Goal: Task Accomplishment & Management: Use online tool/utility

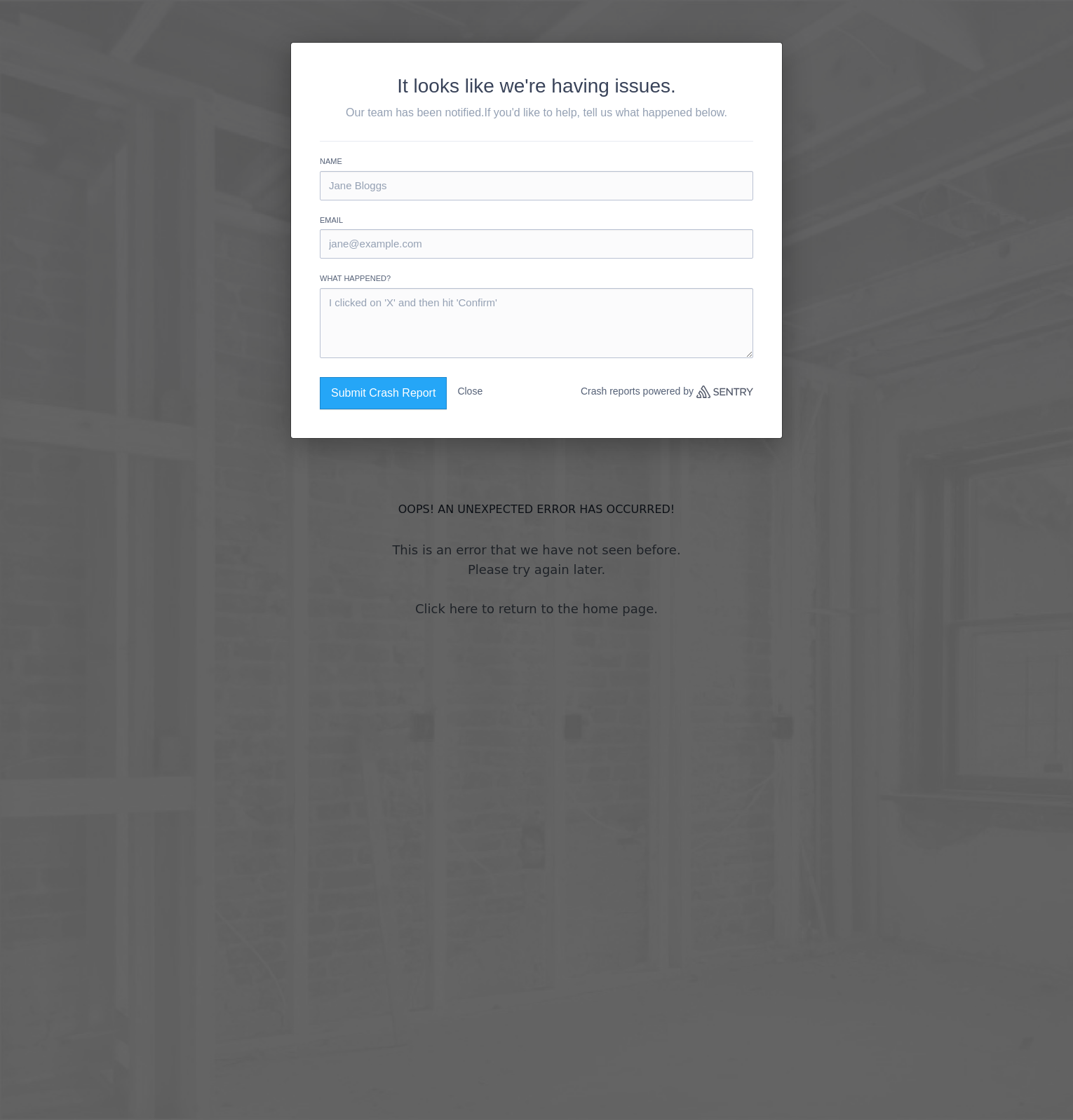
click at [922, 244] on div "It looks like we're having issues. Our team has been notified. If you'd like to…" at bounding box center [536, 560] width 1073 height 1120
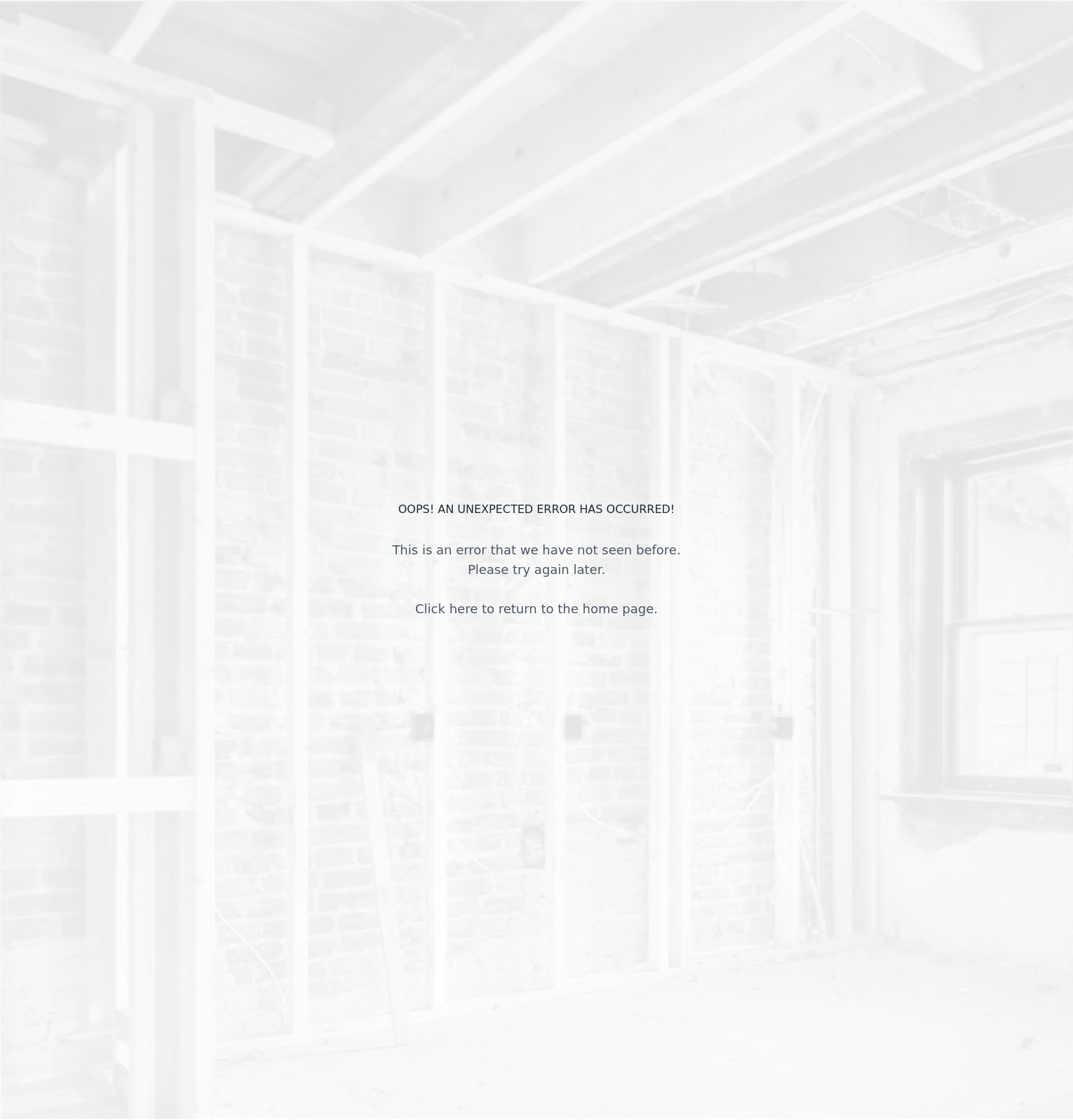
drag, startPoint x: -125, startPoint y: 674, endPoint x: -175, endPoint y: 672, distance: 50.0
click at [0, 672] on html "OOPS! An unexpected error has occurred! This is an error that we have not seen …" at bounding box center [536, 560] width 1073 height 1120
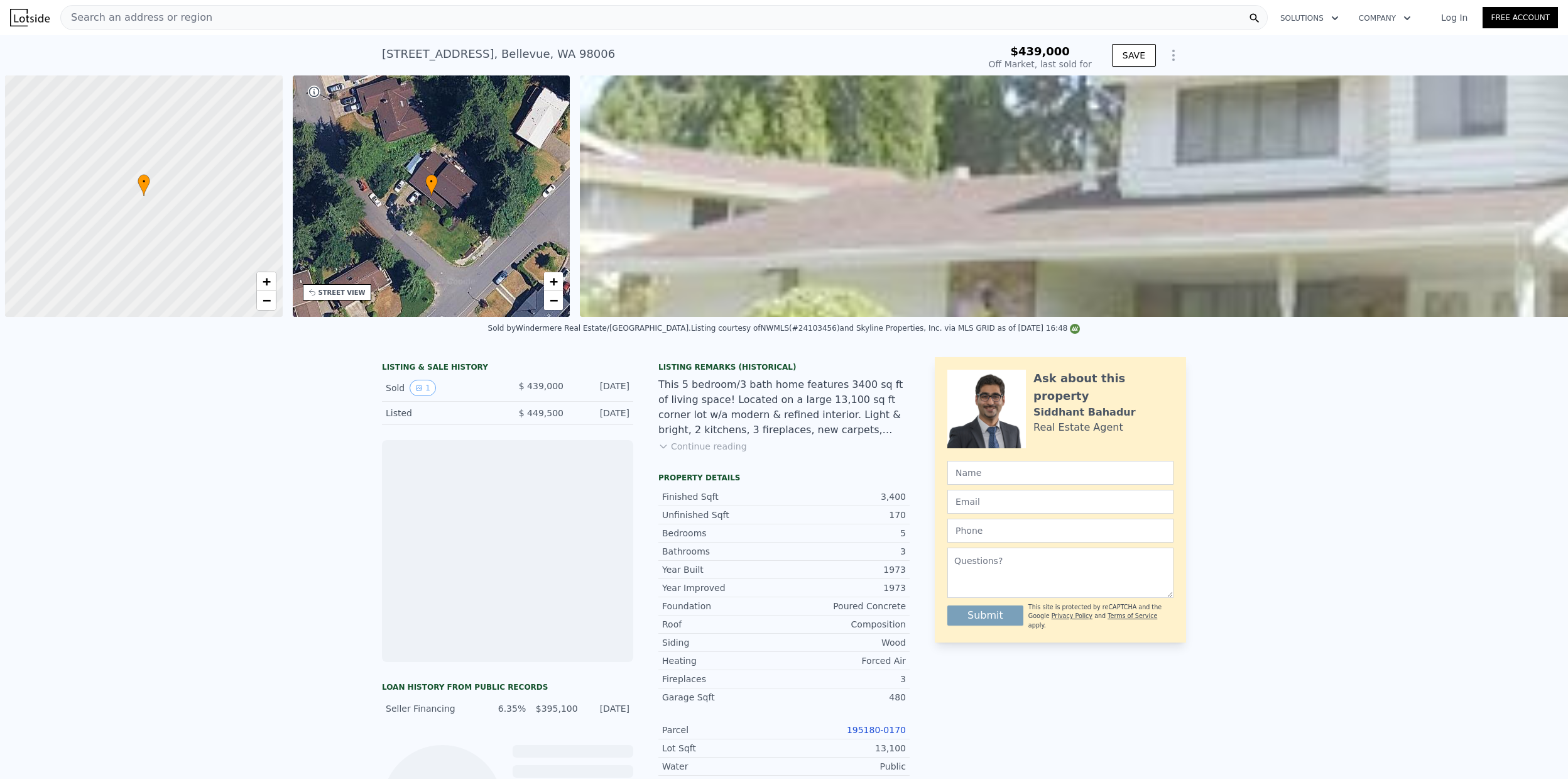
scroll to position [0, 5]
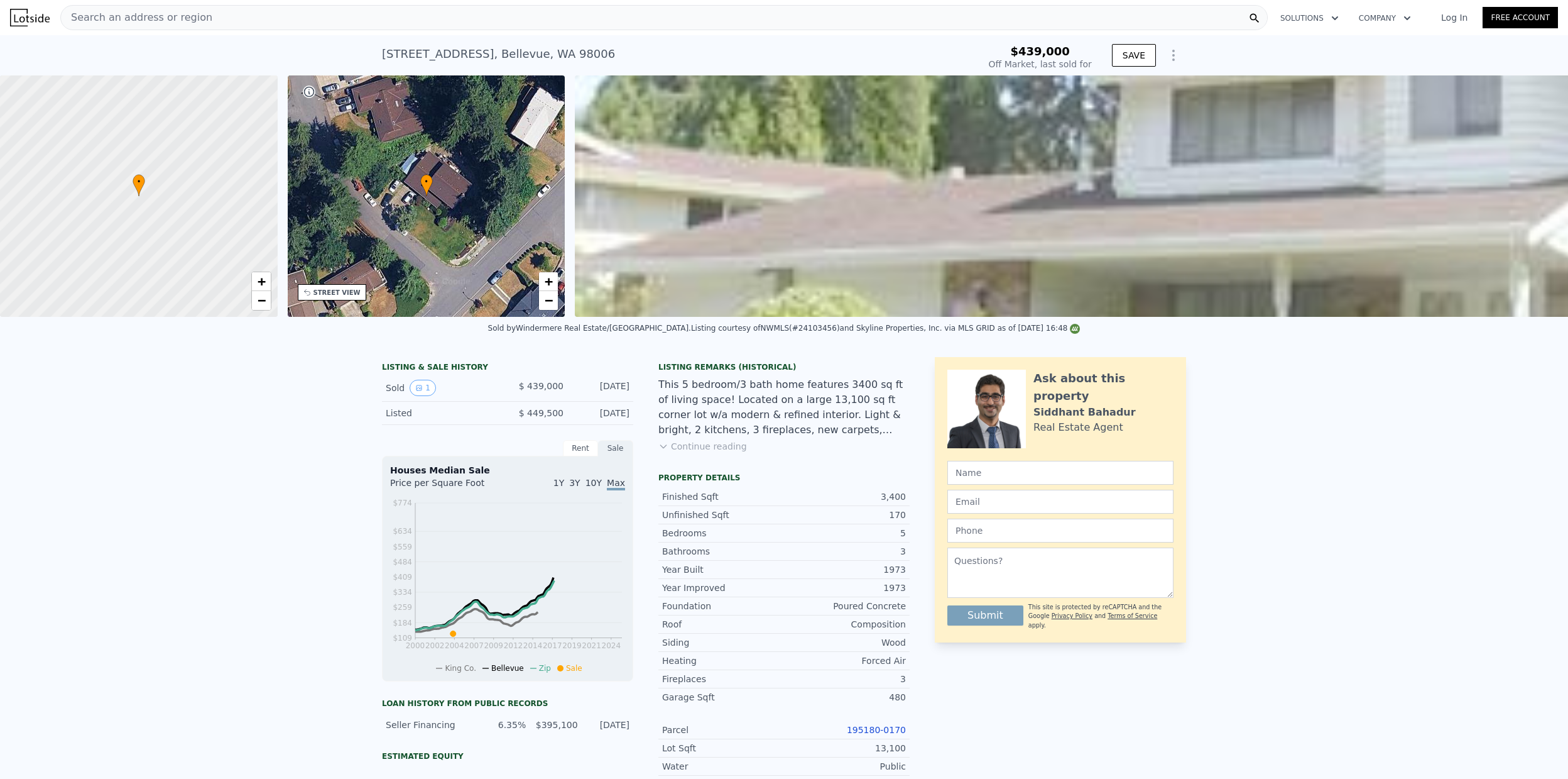
click at [1170, 55] on icon "Show Options" at bounding box center [1173, 55] width 15 height 15
click at [1105, 93] on div "Edit Structure" at bounding box center [1115, 88] width 141 height 25
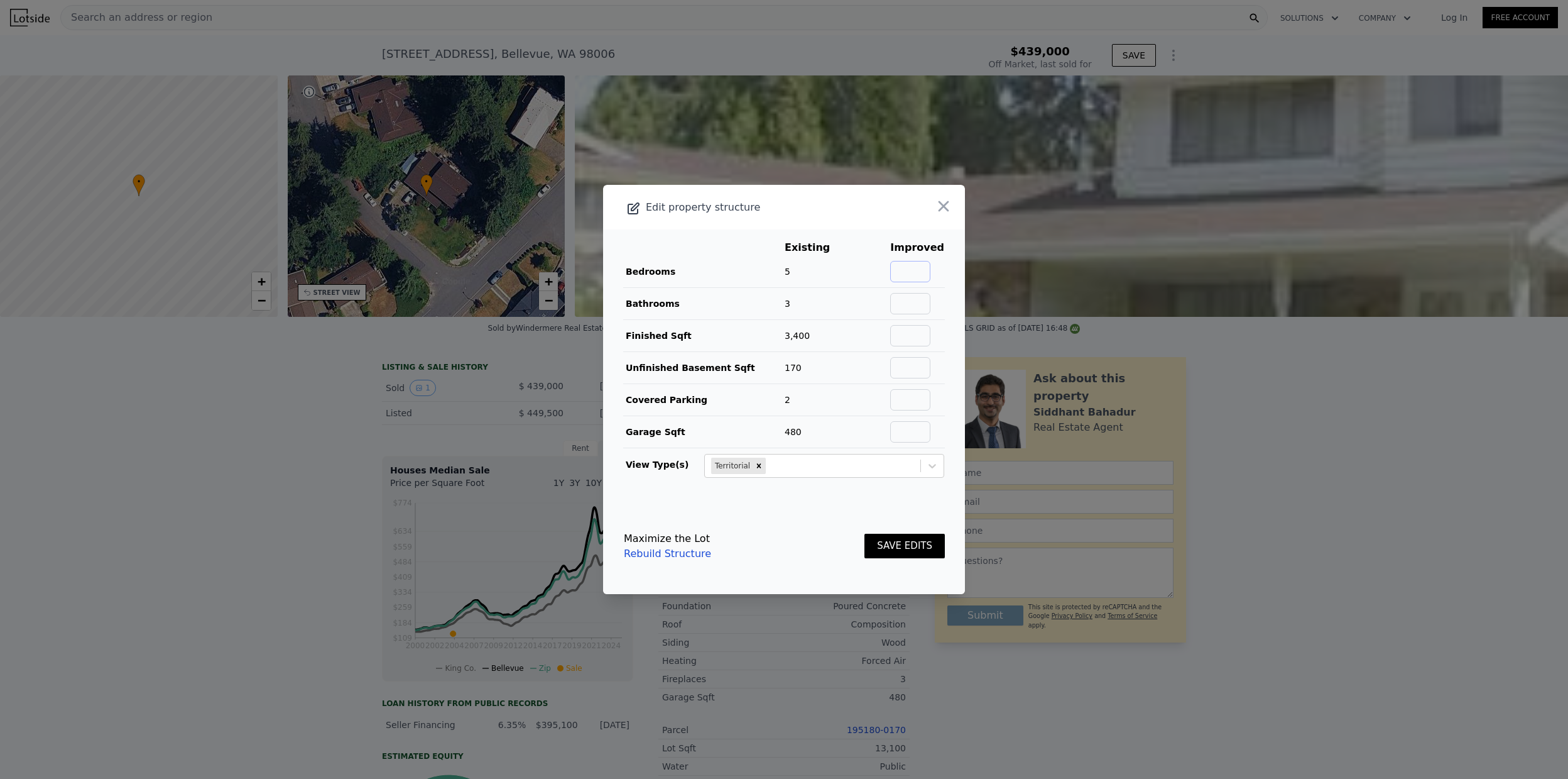
click at [918, 266] on input "text" at bounding box center [910, 272] width 41 height 22
type input "5"
type input "3"
type input "3400"
type input "170"
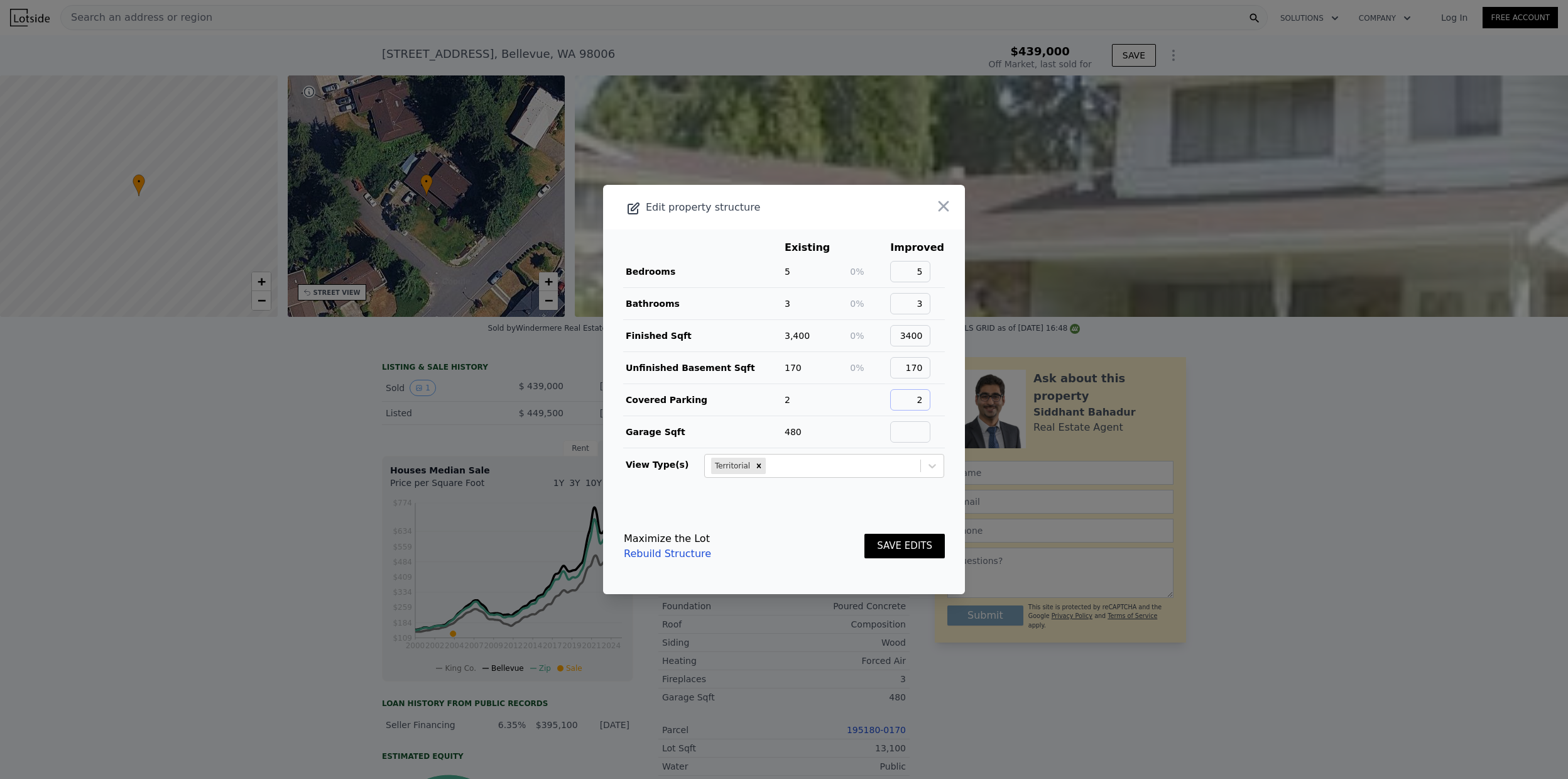
type input "2"
type input "480"
click at [889, 531] on div "SAVE EDITS" at bounding box center [904, 546] width 80 height 55
click at [892, 543] on button "SAVE EDITS" at bounding box center [904, 546] width 80 height 25
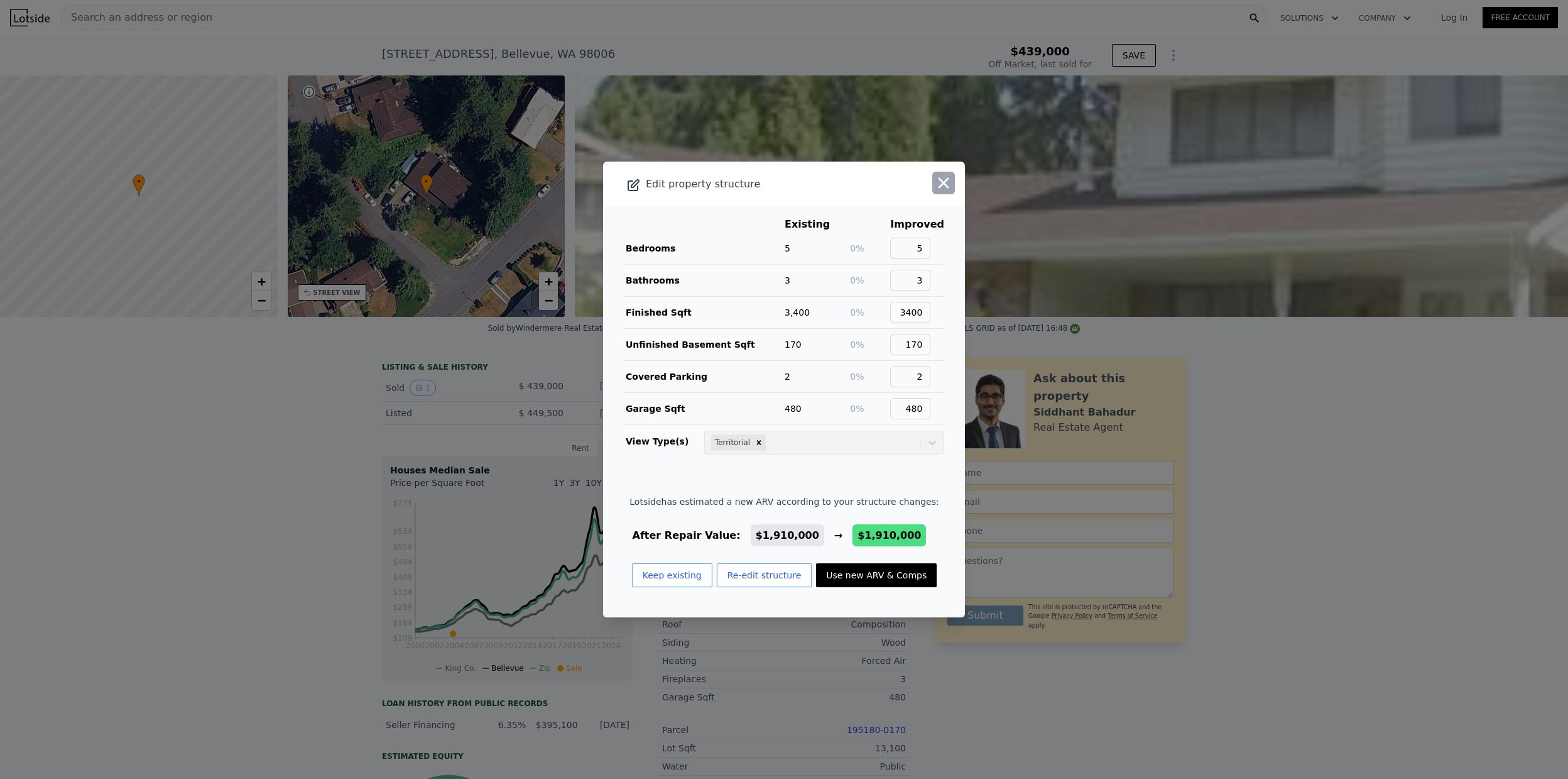
click at [945, 175] on icon "button" at bounding box center [943, 182] width 17 height 17
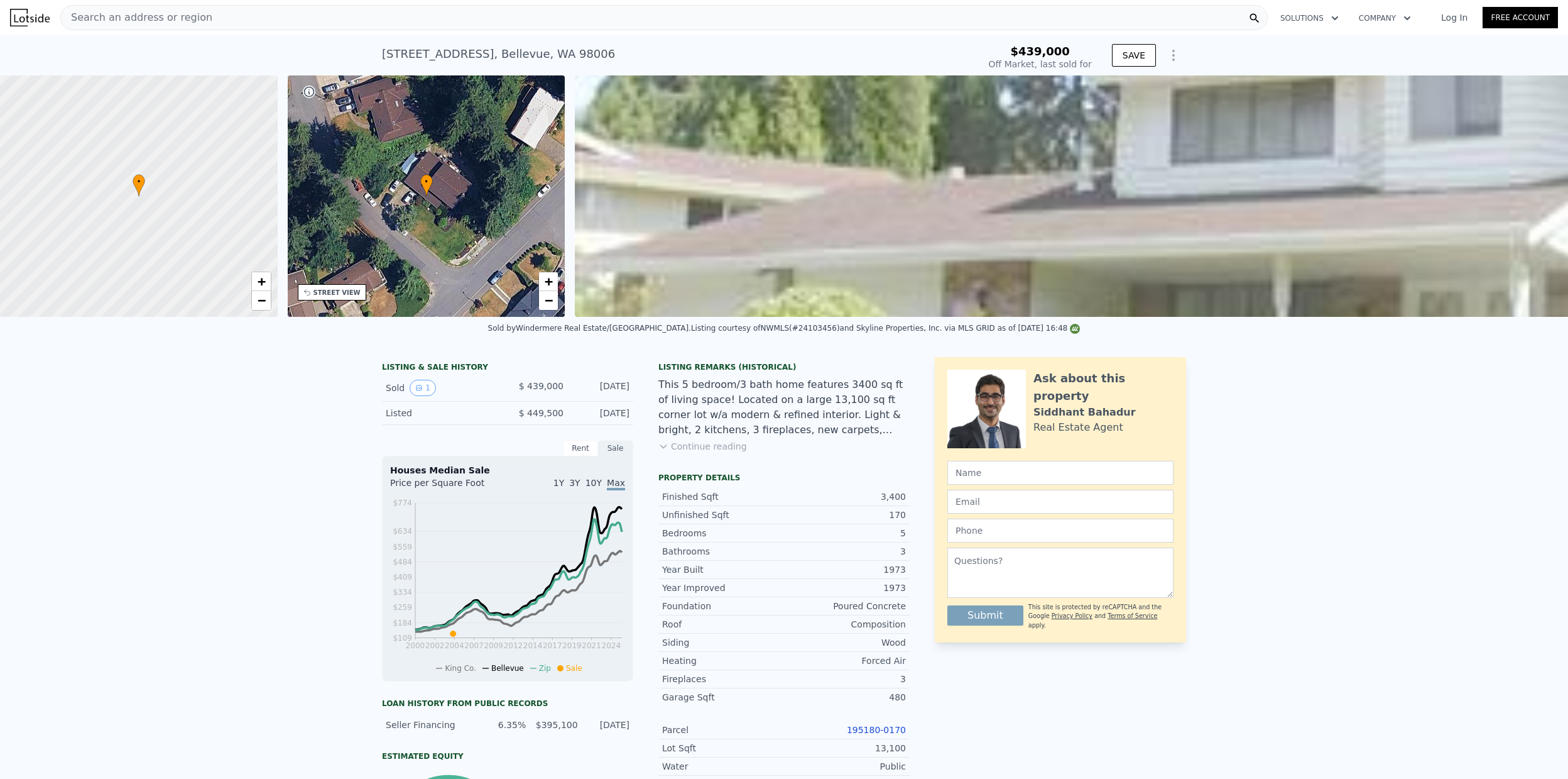
scroll to position [312, 0]
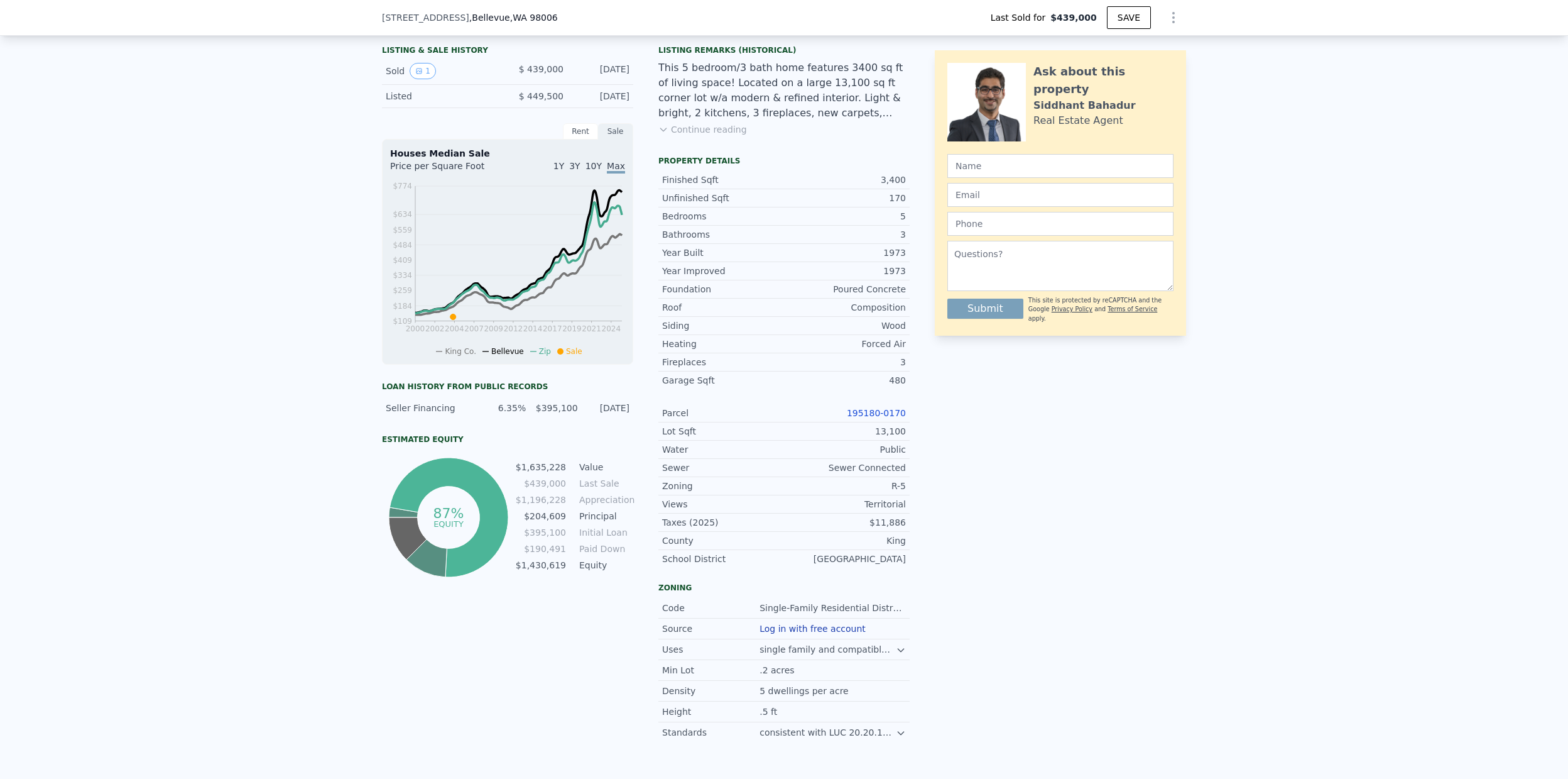
type input "$ 1,910,000"
type input "$ 1,257,254"
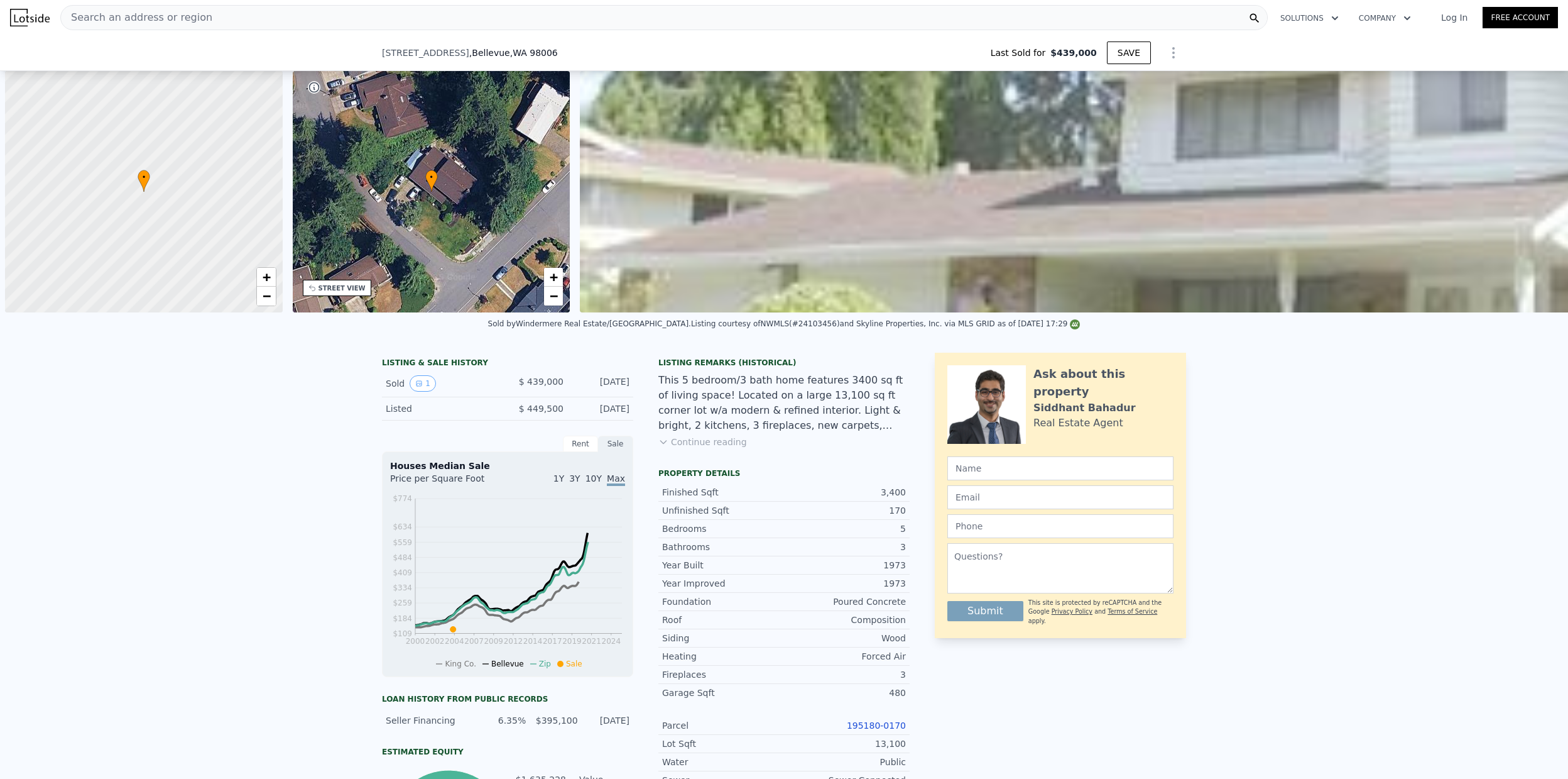
scroll to position [0, 5]
